Goal: Information Seeking & Learning: Understand process/instructions

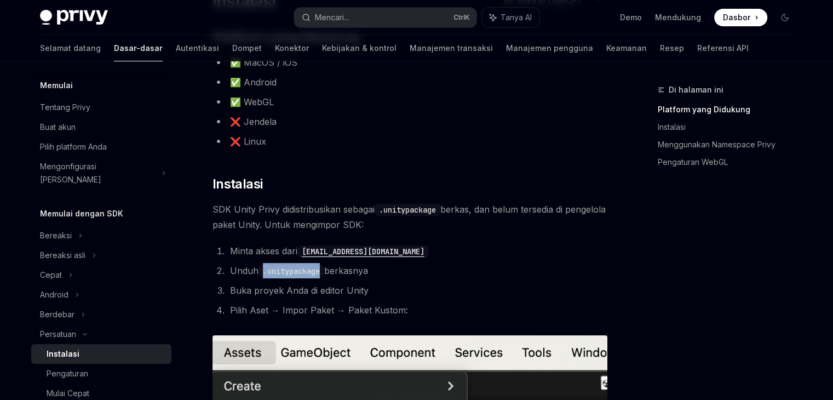
scroll to position [110, 0]
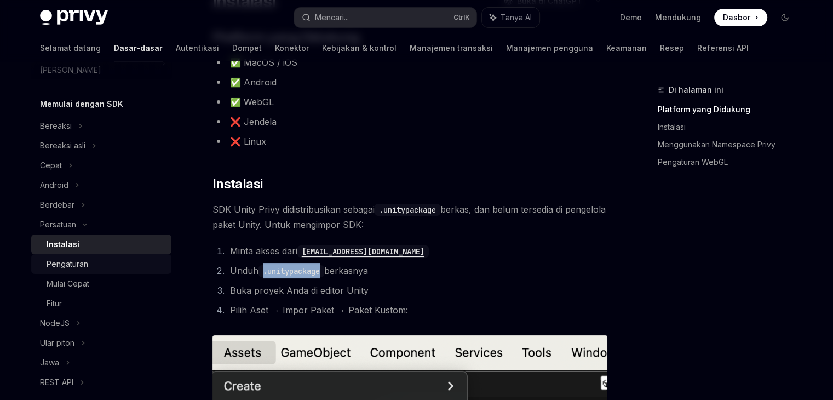
click at [92, 257] on div "Pengaturan" at bounding box center [106, 263] width 118 height 13
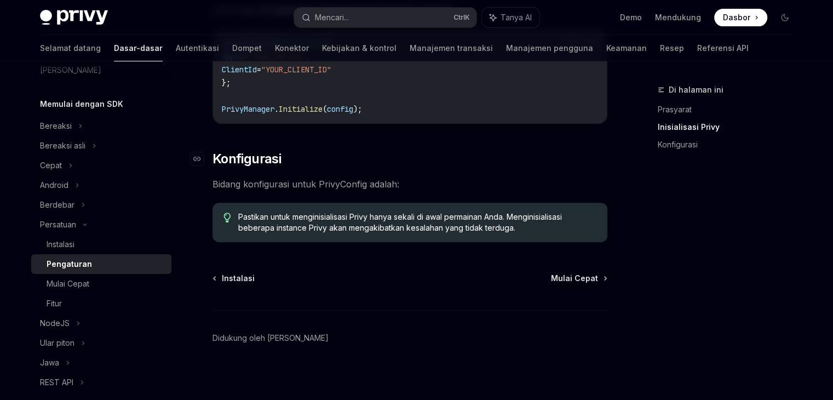
scroll to position [326, 0]
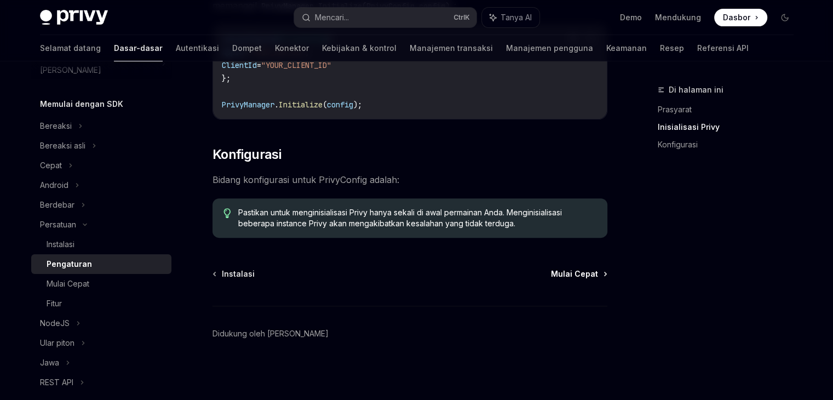
click at [576, 269] on font "Mulai Cepat" at bounding box center [574, 273] width 47 height 9
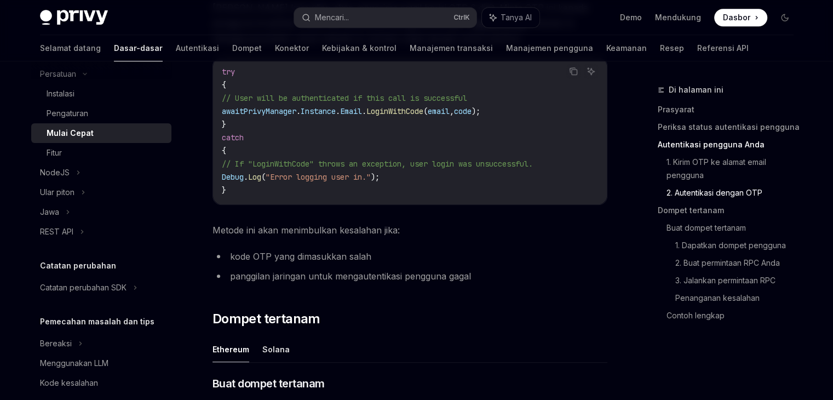
scroll to position [262, 0]
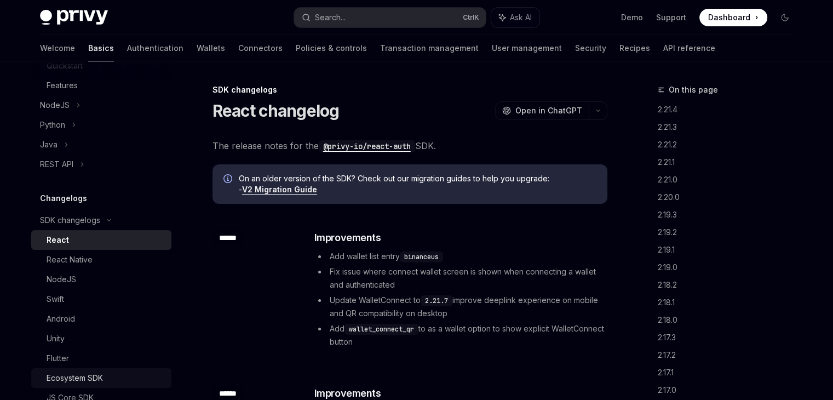
scroll to position [371, 0]
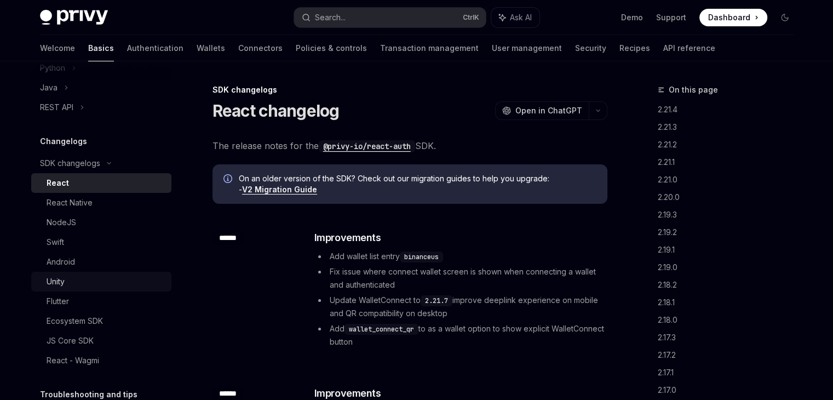
click at [74, 289] on link "Unity" at bounding box center [101, 282] width 140 height 20
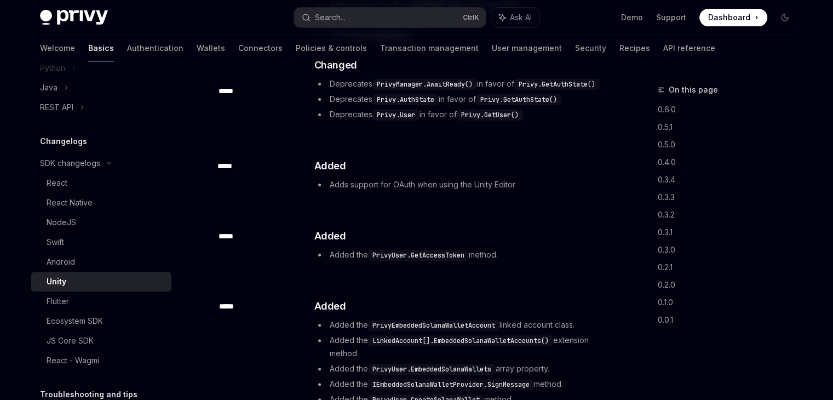
scroll to position [329, 0]
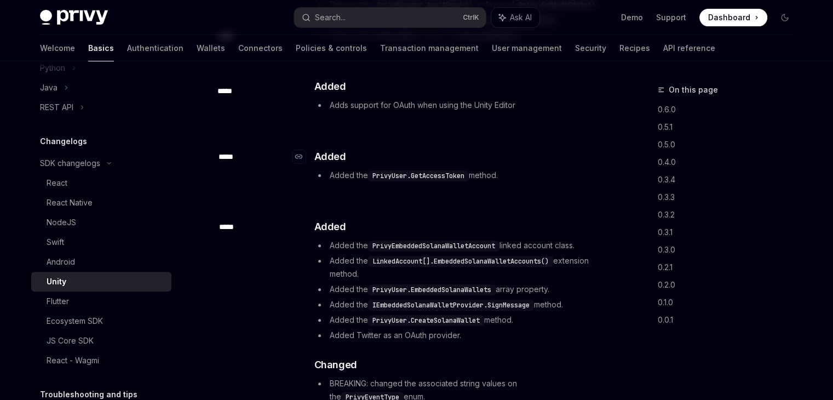
click at [469, 162] on h3 "​ Added" at bounding box center [460, 156] width 292 height 15
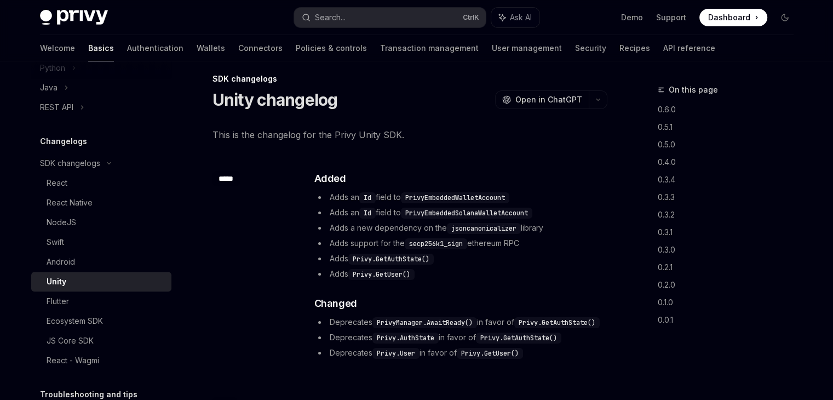
scroll to position [0, 0]
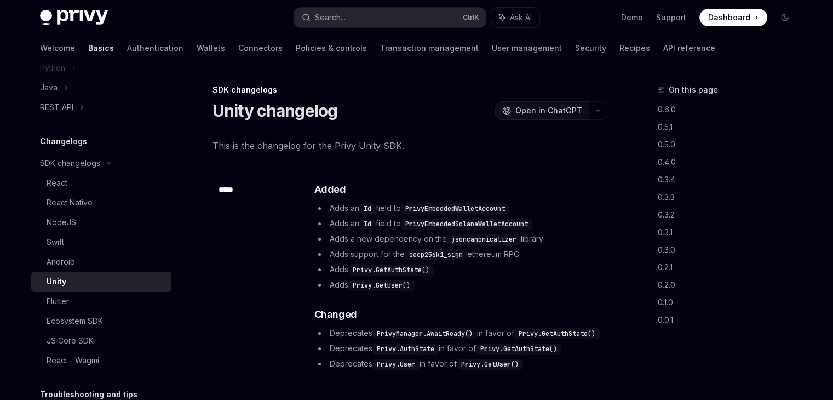
click at [547, 117] on button "OpenAI Open in ChatGPT" at bounding box center [542, 110] width 94 height 19
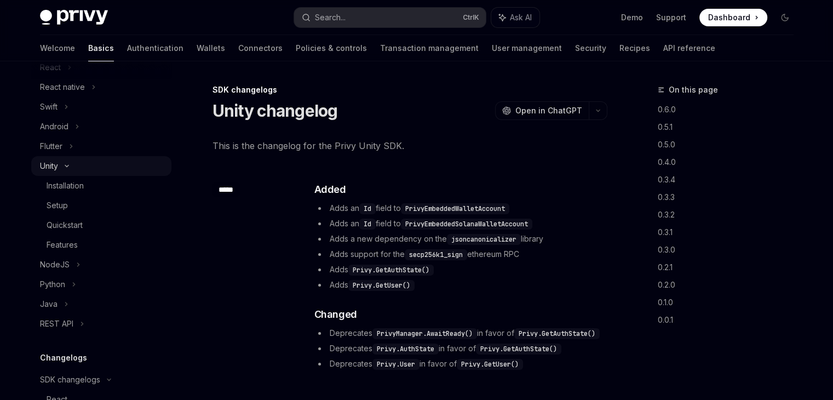
scroll to position [152, 0]
click at [49, 175] on div "Unity" at bounding box center [49, 168] width 18 height 13
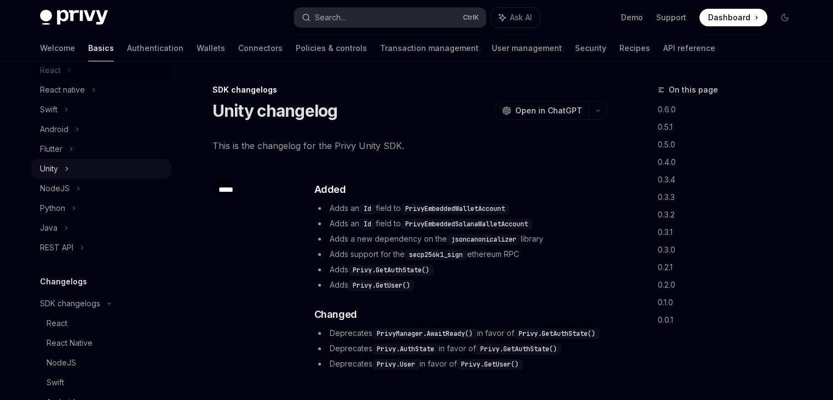
click at [54, 168] on div "Unity" at bounding box center [49, 168] width 18 height 13
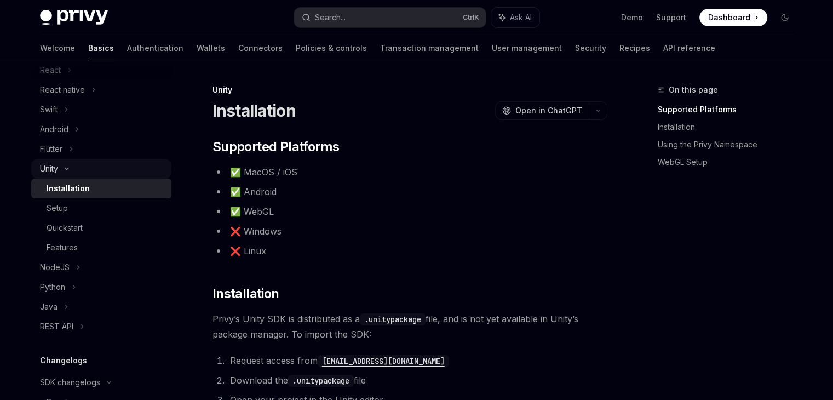
click at [62, 176] on div "Unity" at bounding box center [101, 169] width 140 height 20
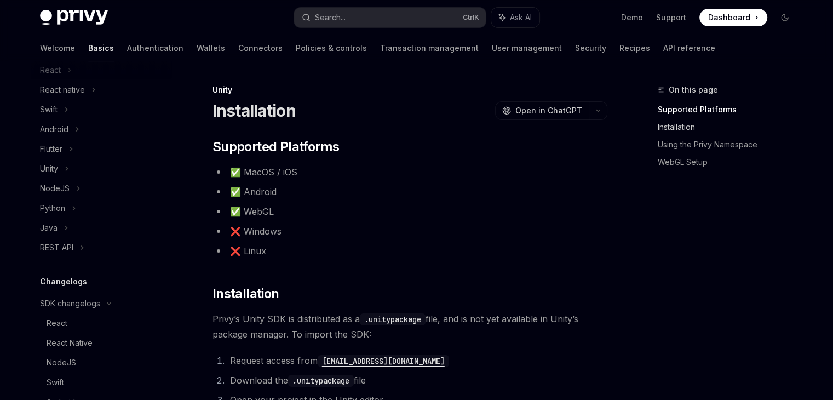
click at [666, 126] on link "Installation" at bounding box center [730, 127] width 145 height 18
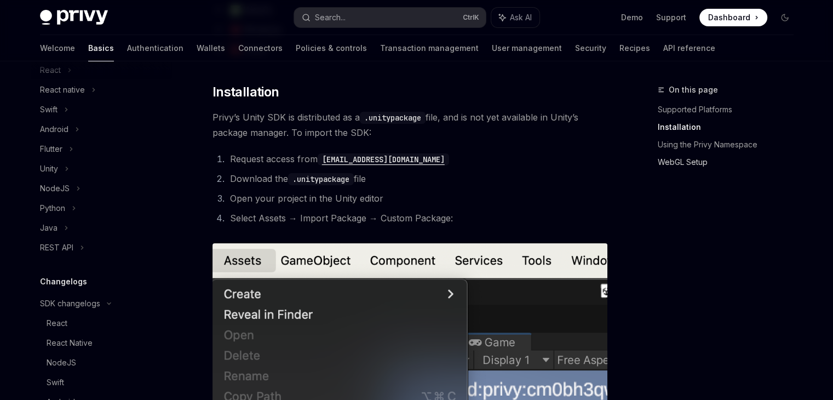
click at [684, 154] on link "WebGL Setup" at bounding box center [730, 162] width 145 height 18
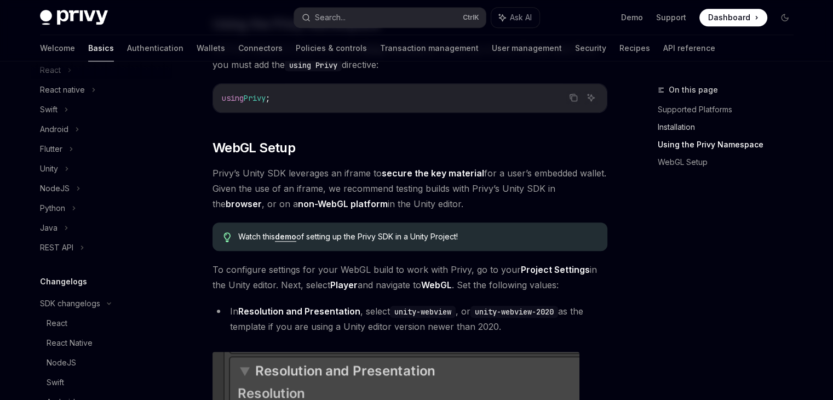
scroll to position [725, 0]
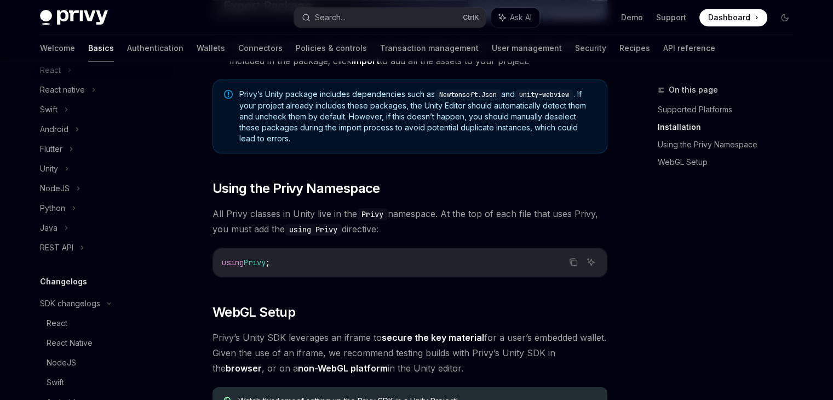
click at [692, 90] on span "On this page" at bounding box center [692, 89] width 49 height 13
drag, startPoint x: 685, startPoint y: 87, endPoint x: 686, endPoint y: 104, distance: 17.5
click at [685, 87] on span "On this page" at bounding box center [692, 89] width 49 height 13
click at [686, 104] on link "Supported Platforms" at bounding box center [730, 110] width 145 height 18
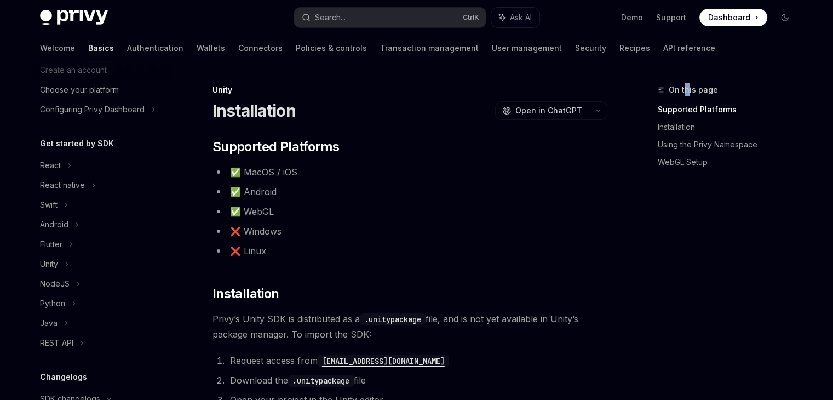
scroll to position [43, 0]
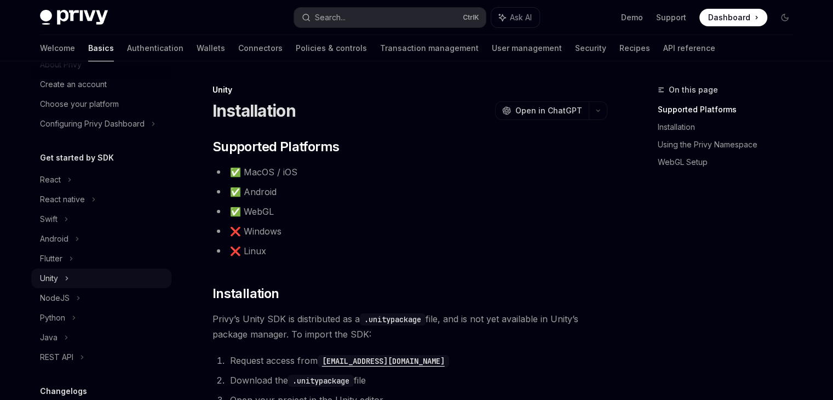
click at [63, 274] on div "Unity" at bounding box center [101, 278] width 140 height 20
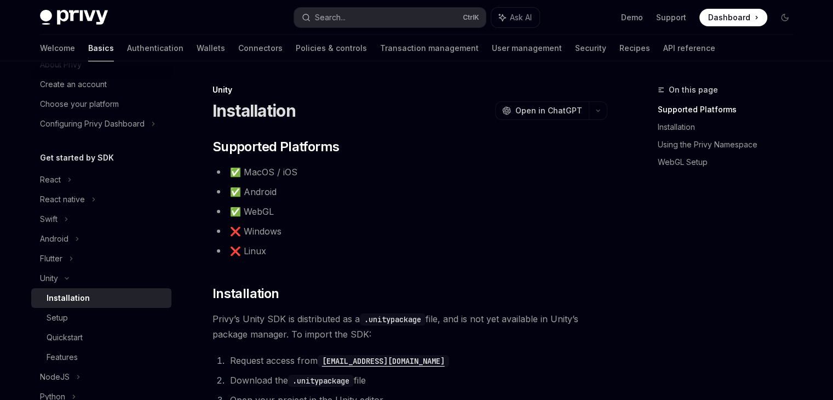
click at [63, 303] on div "Installation" at bounding box center [68, 297] width 43 height 13
click at [68, 296] on div "Installation" at bounding box center [68, 297] width 43 height 13
click at [61, 218] on div "Swift" at bounding box center [101, 219] width 140 height 20
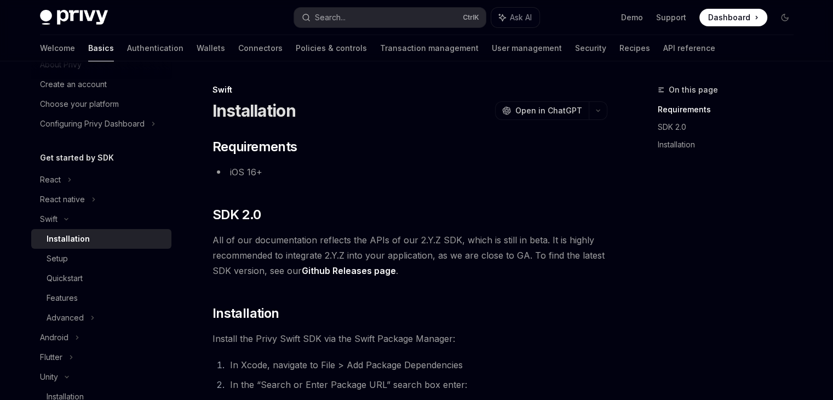
click at [51, 165] on div "Get started by SDK React React native Swift Installation Setup Quickstart Featu…" at bounding box center [101, 347] width 140 height 393
click at [62, 185] on div "React" at bounding box center [101, 180] width 140 height 20
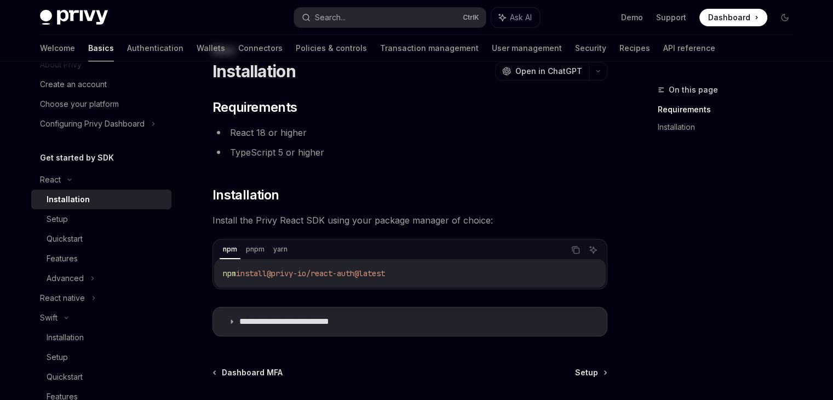
scroll to position [138, 0]
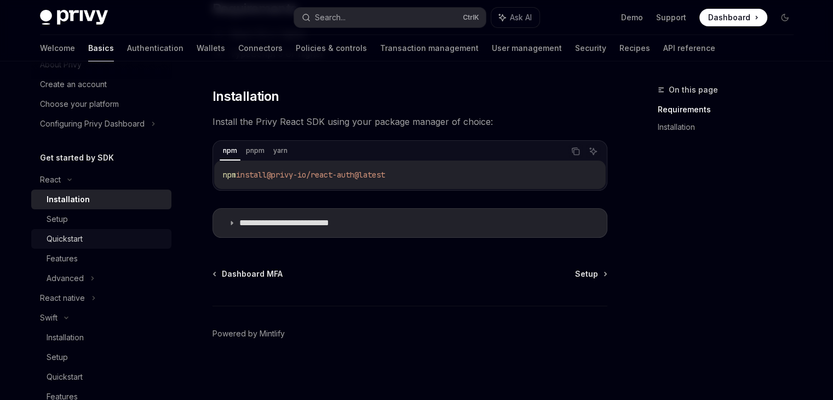
click at [87, 232] on div "Quickstart" at bounding box center [106, 238] width 118 height 13
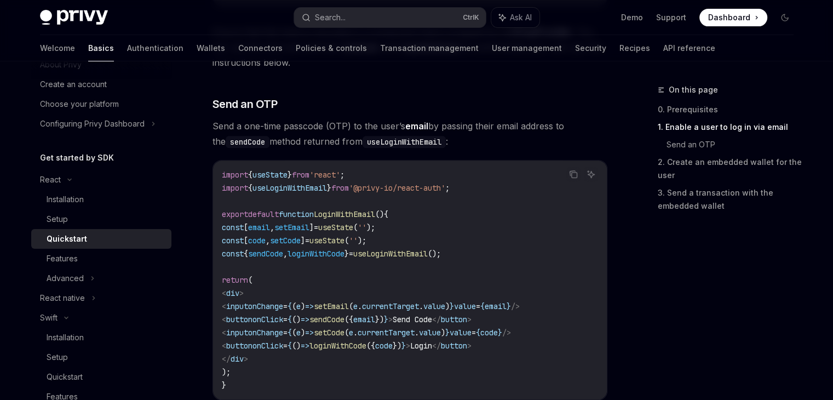
scroll to position [438, 0]
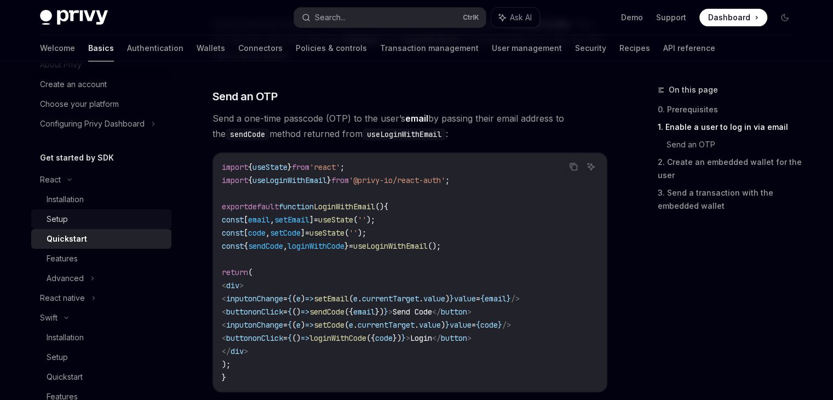
click at [131, 224] on div "Setup" at bounding box center [106, 218] width 118 height 13
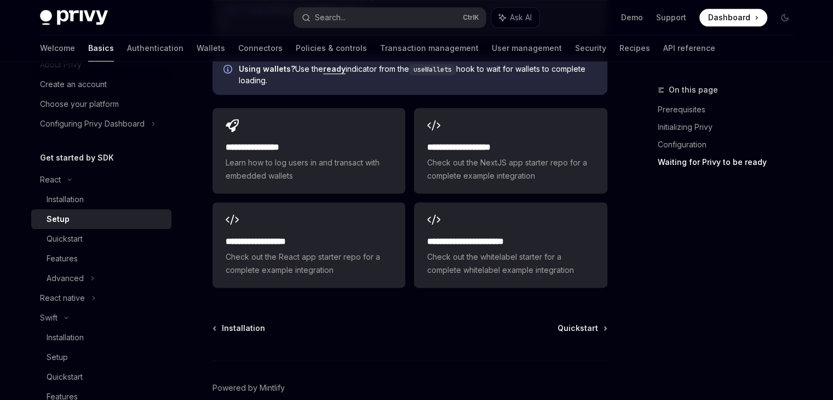
scroll to position [1478, 0]
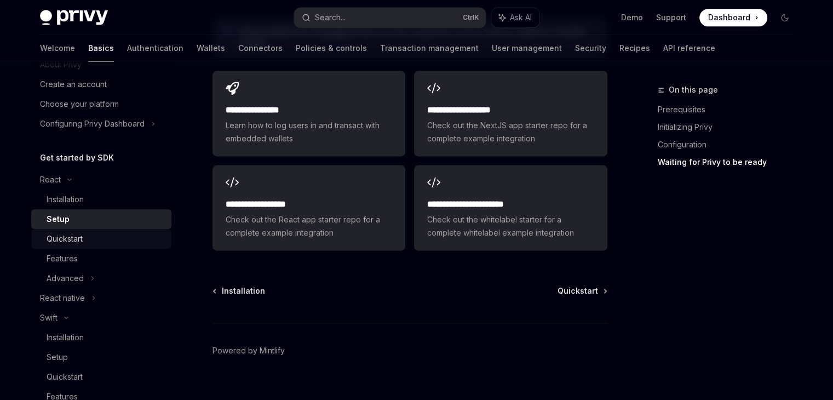
click at [84, 245] on link "Quickstart" at bounding box center [101, 239] width 140 height 20
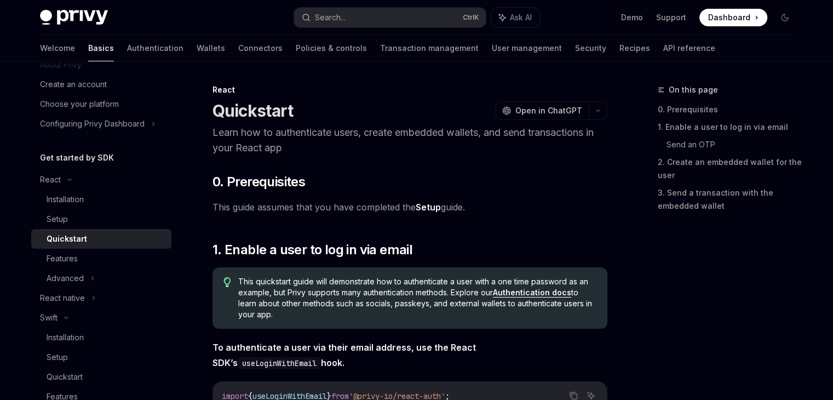
type textarea "*"
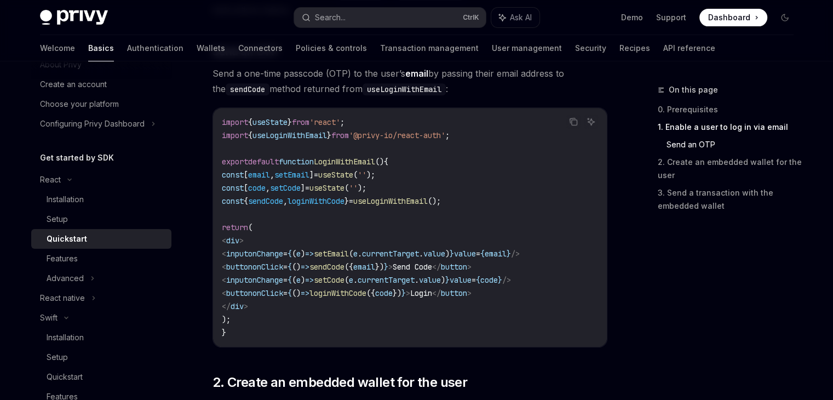
scroll to position [493, 0]
